Goal: Task Accomplishment & Management: Complete application form

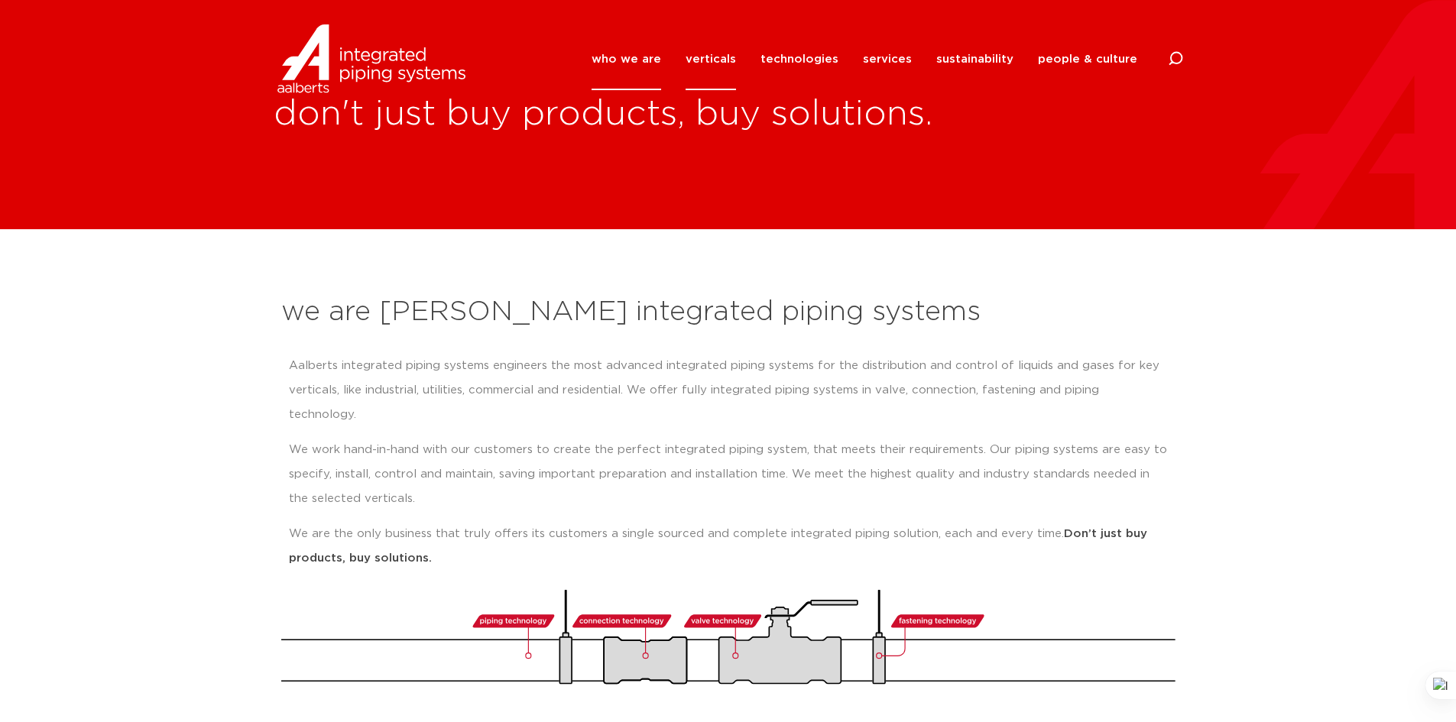
click at [730, 60] on link "verticals" at bounding box center [710, 59] width 50 height 62
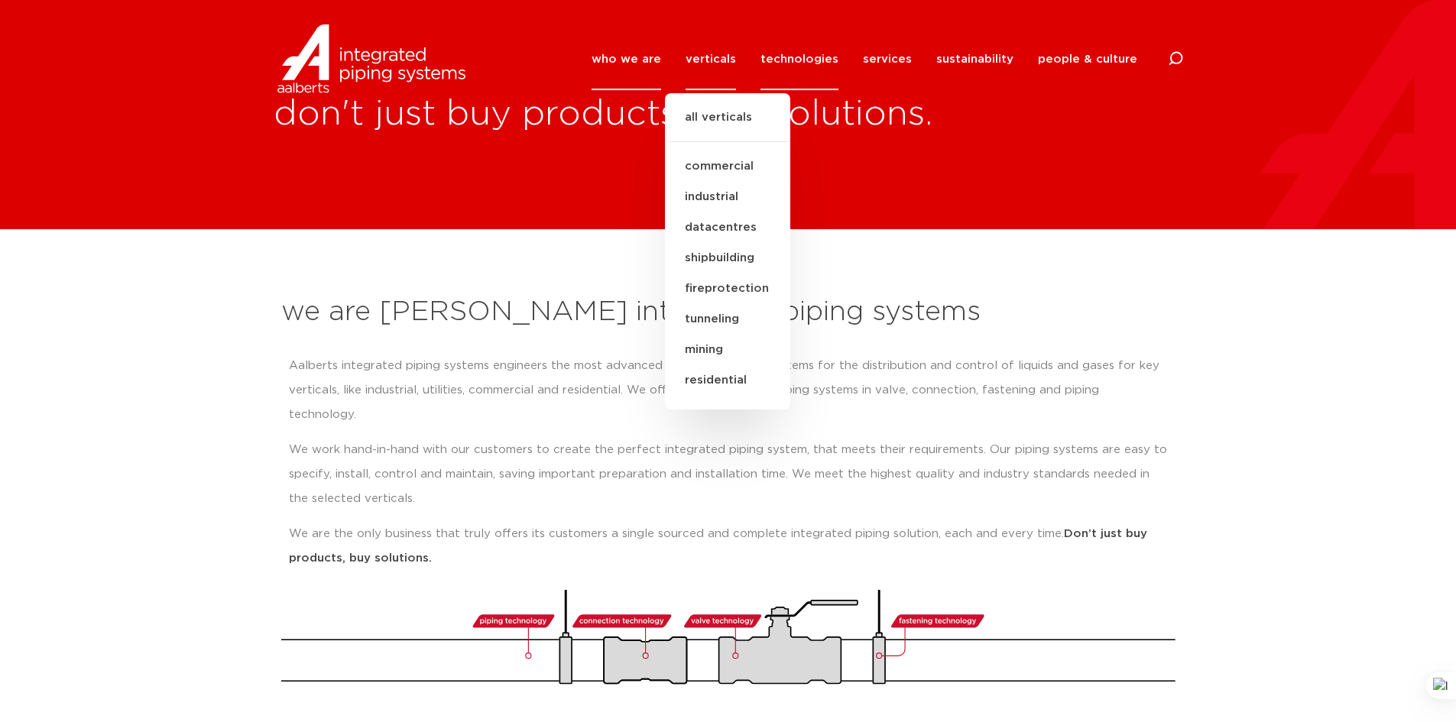
click at [784, 56] on link "technologies" at bounding box center [799, 59] width 78 height 62
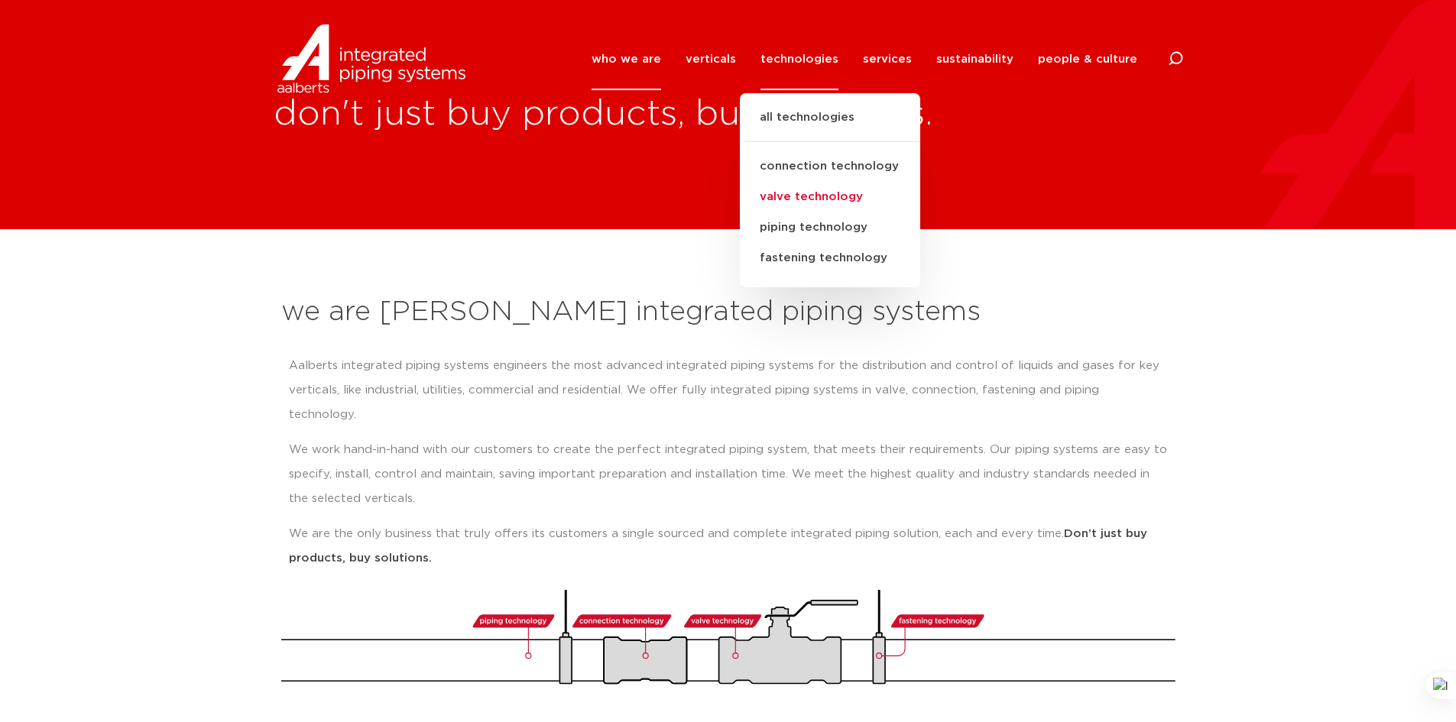
click at [811, 196] on link "valve technology" at bounding box center [830, 197] width 180 height 31
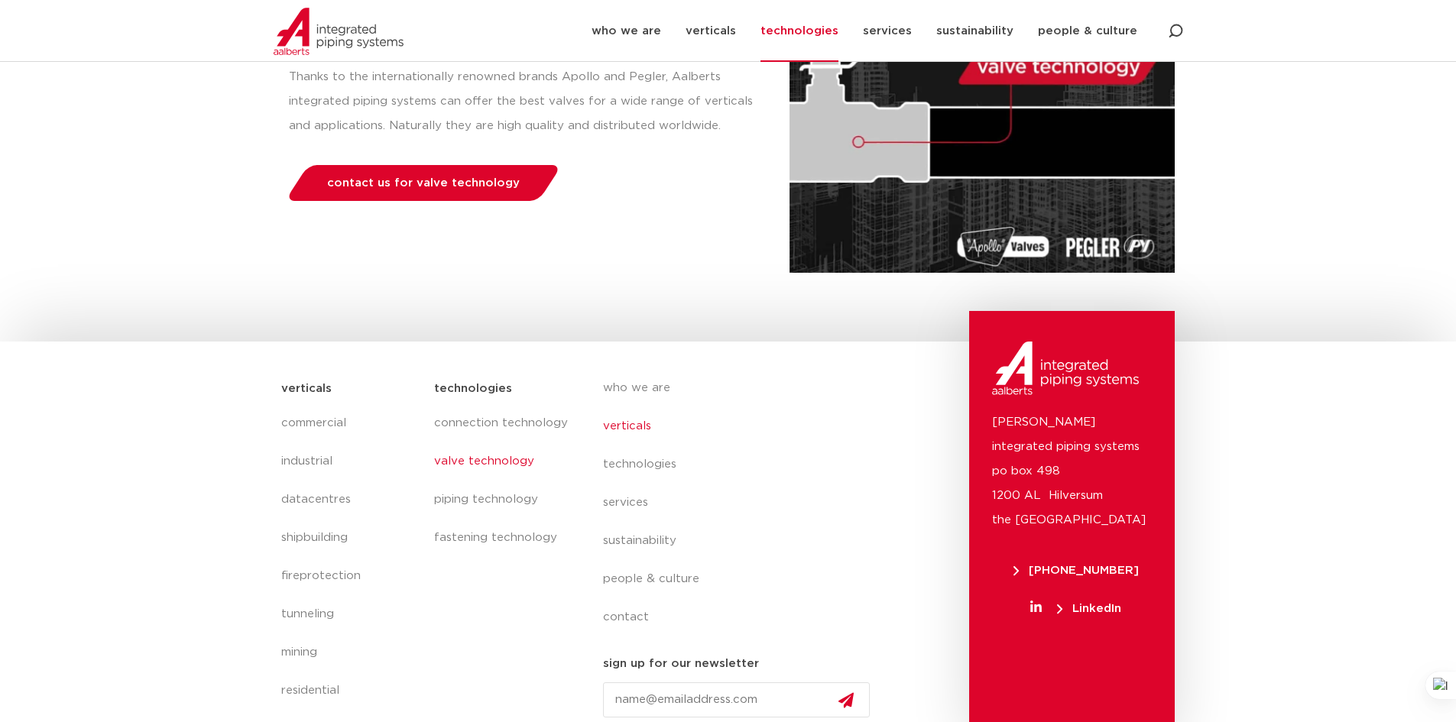
scroll to position [297, 0]
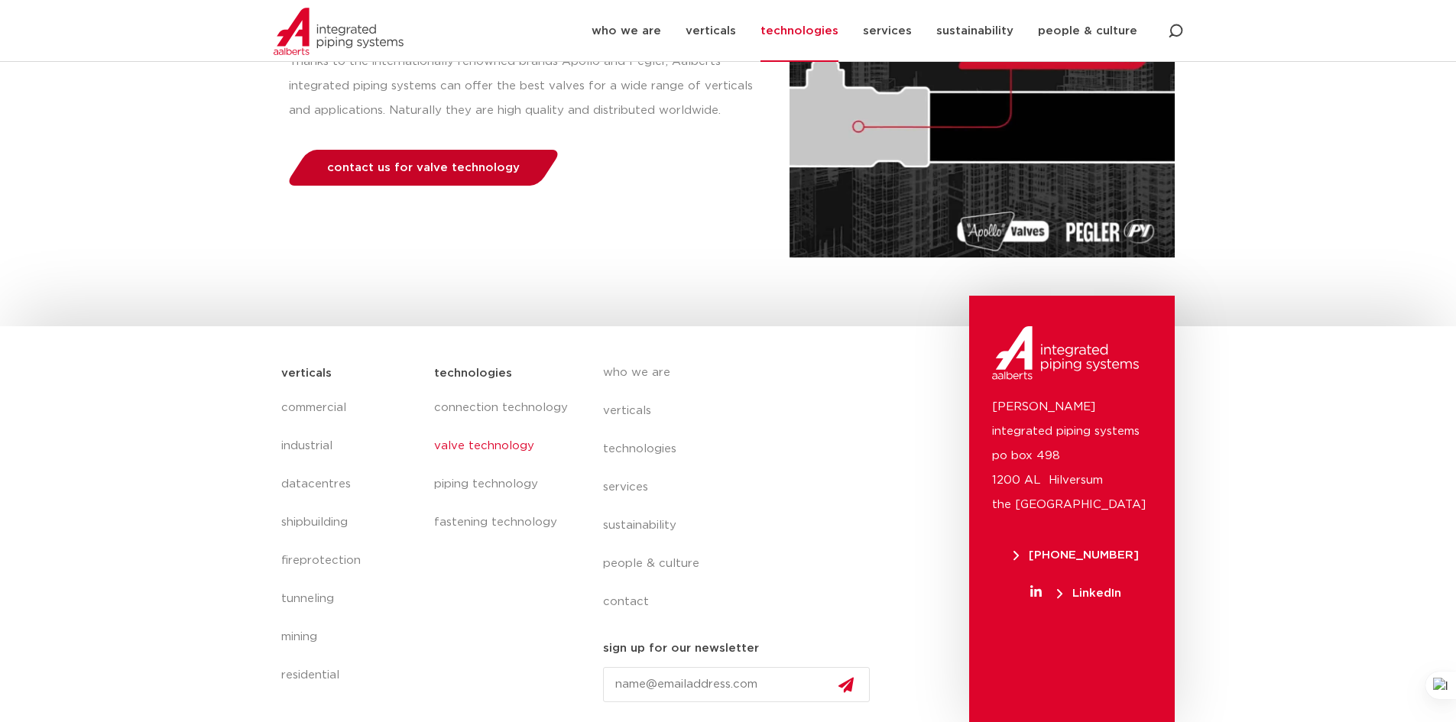
click at [461, 170] on span "contact us for valve technology" at bounding box center [423, 167] width 193 height 11
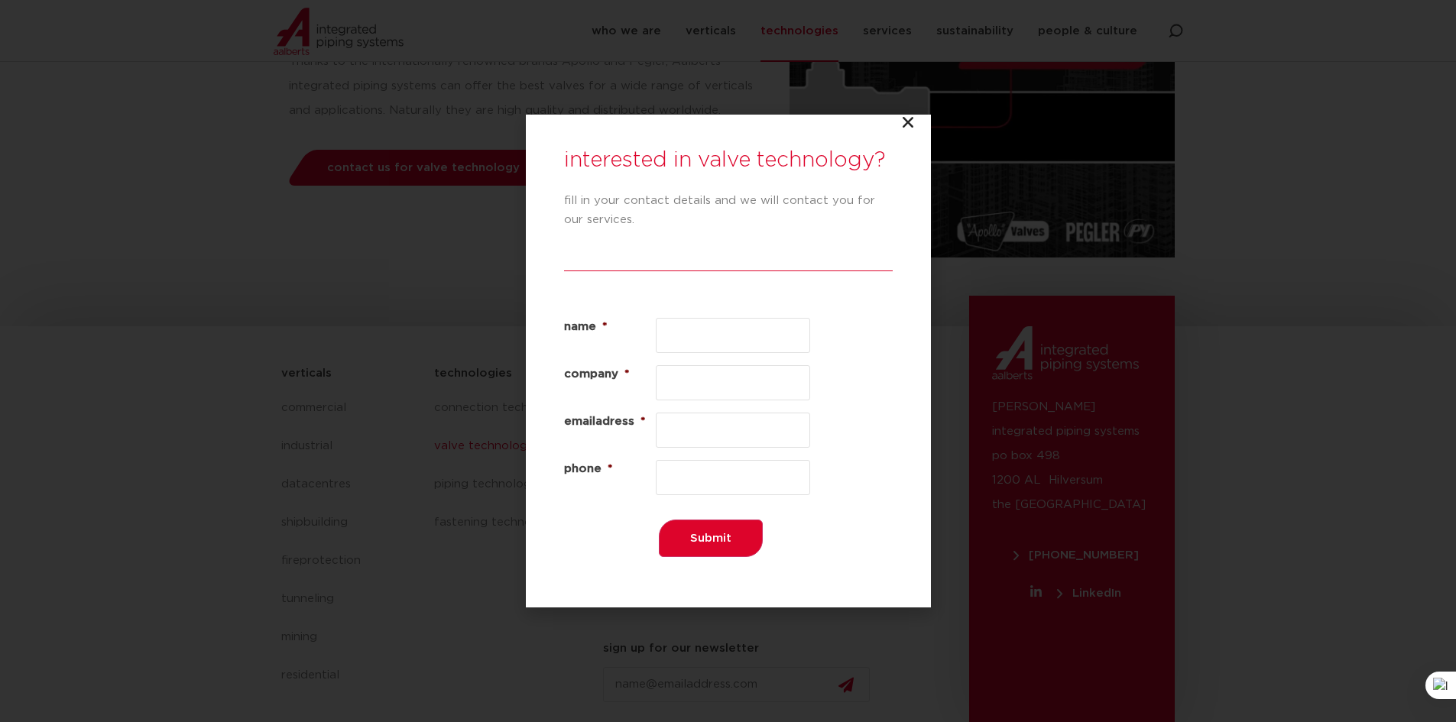
click at [650, 334] on label "name *" at bounding box center [610, 327] width 92 height 18
click at [656, 334] on input "name *" at bounding box center [733, 335] width 155 height 35
click at [678, 339] on input "name *" at bounding box center [733, 335] width 155 height 35
click at [685, 332] on input "name *" at bounding box center [733, 335] width 155 height 35
type input "Tejas"
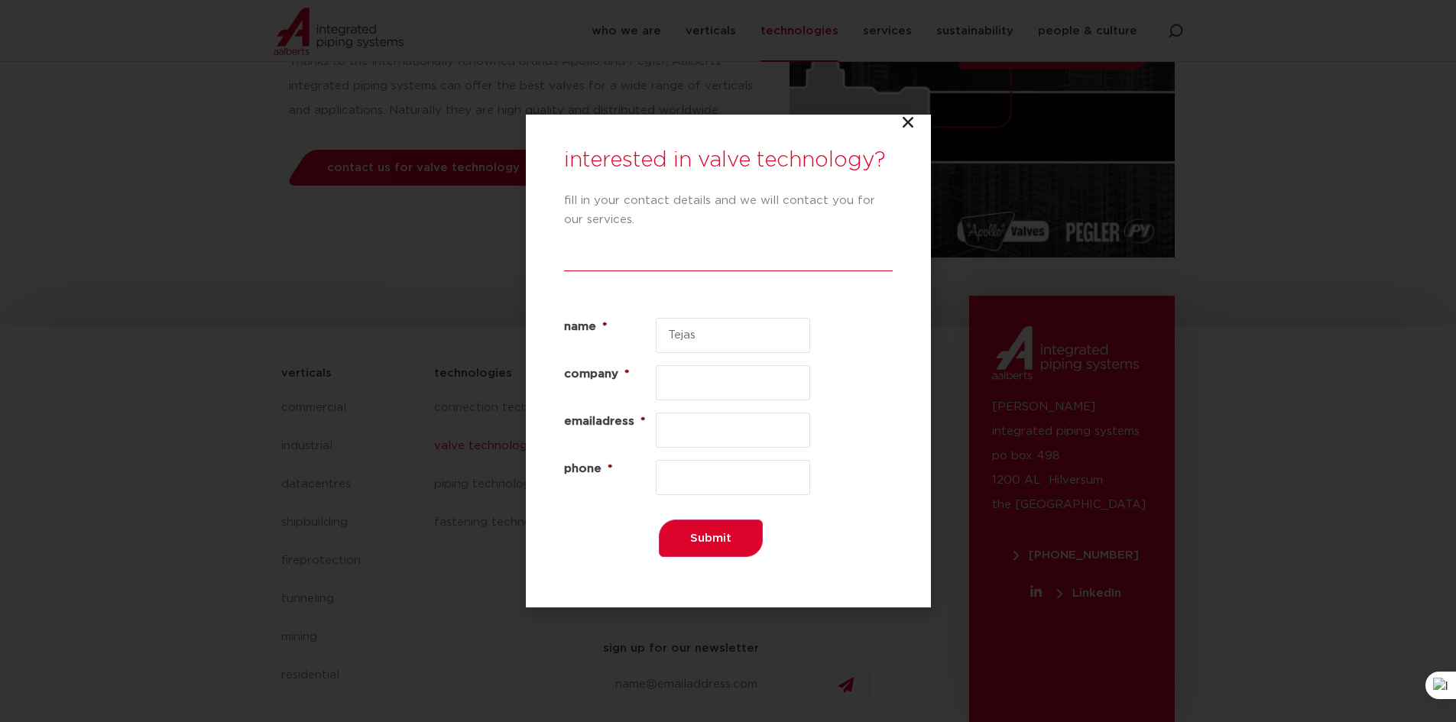
click at [695, 372] on input "company *" at bounding box center [733, 382] width 155 height 35
type input "Philadelphia Water Department"
click at [685, 426] on input "emailadress *" at bounding box center [733, 430] width 155 height 35
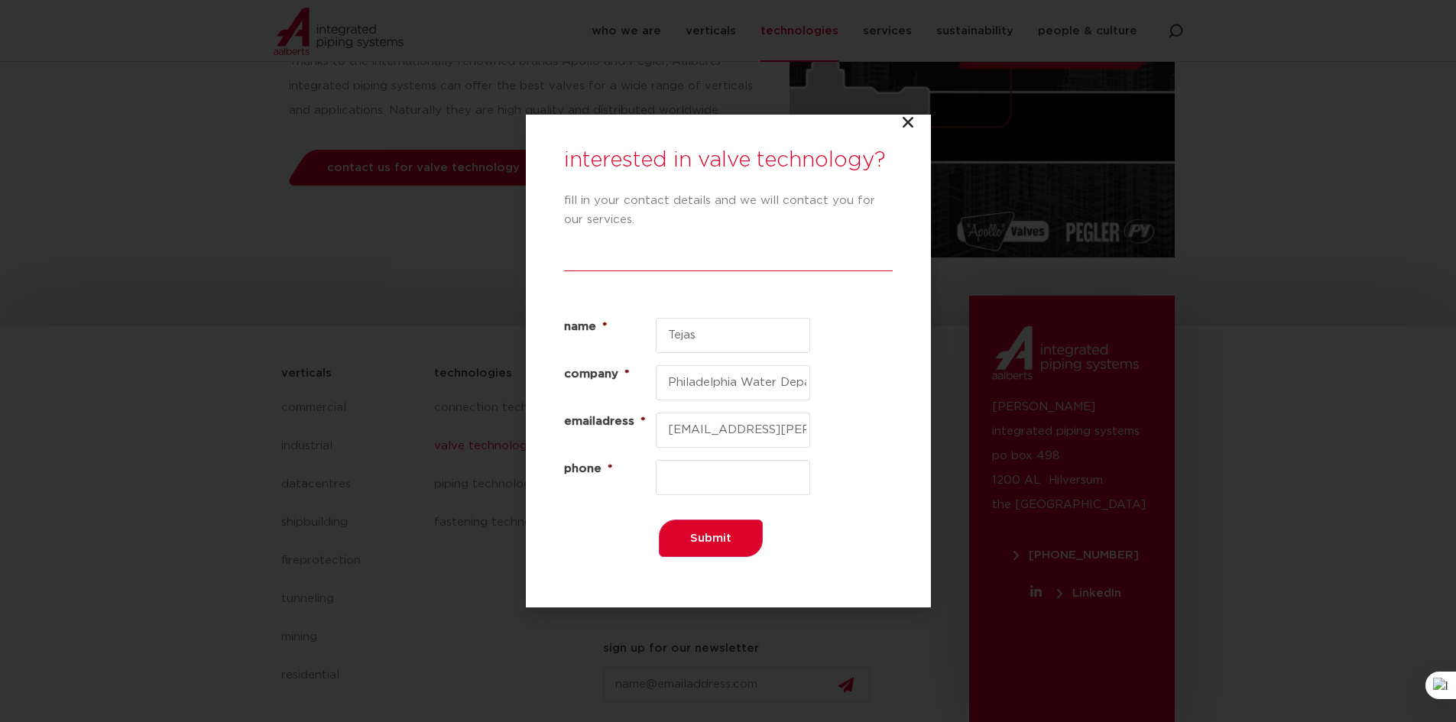
type input "[EMAIL_ADDRESS][PERSON_NAME][DOMAIN_NAME]"
click at [698, 466] on input "phone *" at bounding box center [733, 477] width 155 height 35
type input "2672619250"
click at [684, 536] on input "Submit" at bounding box center [711, 538] width 104 height 37
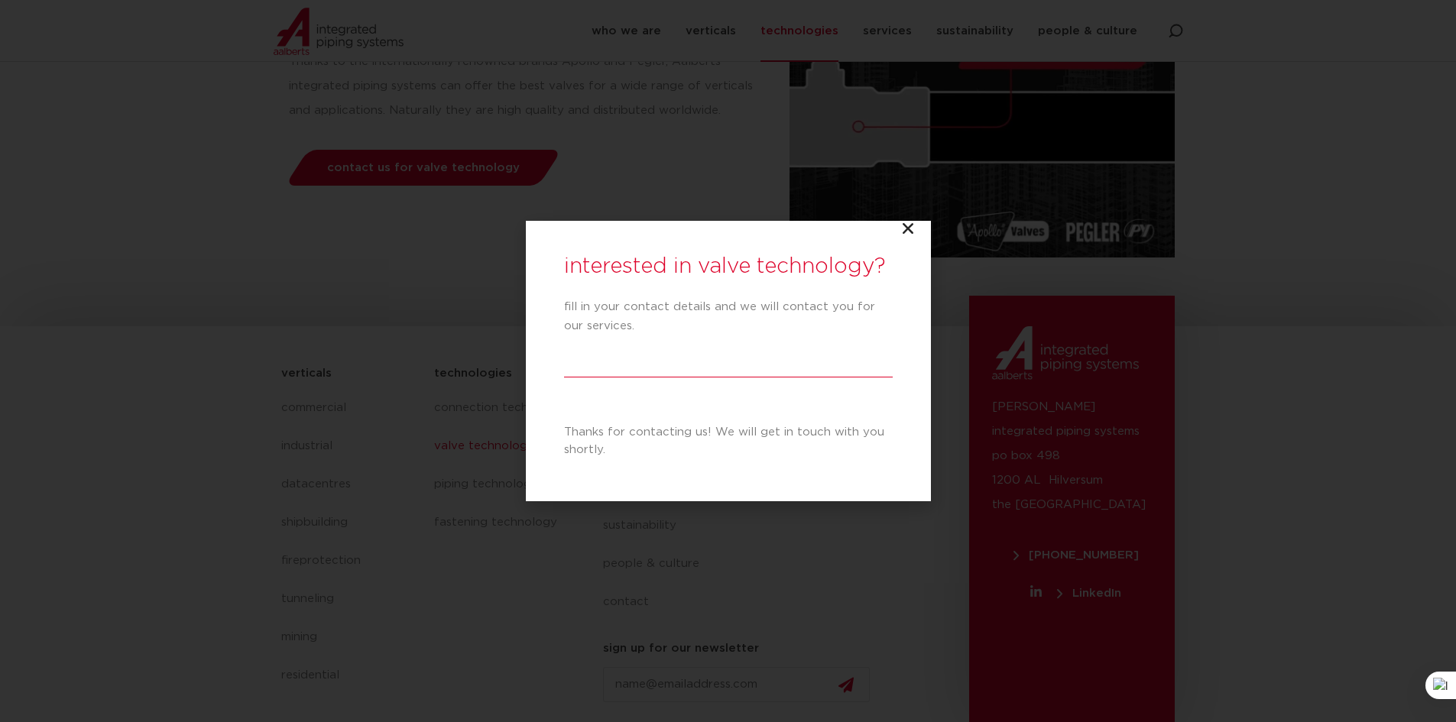
click at [591, 366] on div at bounding box center [728, 377] width 329 height 24
click at [906, 231] on icon "Close" at bounding box center [907, 228] width 15 height 15
click at [908, 230] on icon "Close" at bounding box center [907, 228] width 15 height 15
click at [902, 224] on icon "Close" at bounding box center [907, 228] width 15 height 15
click at [783, 156] on div "interested in valve technology? fill in your contact details and we will contac…" at bounding box center [728, 361] width 1456 height 722
